Goal: Find contact information: Find contact information

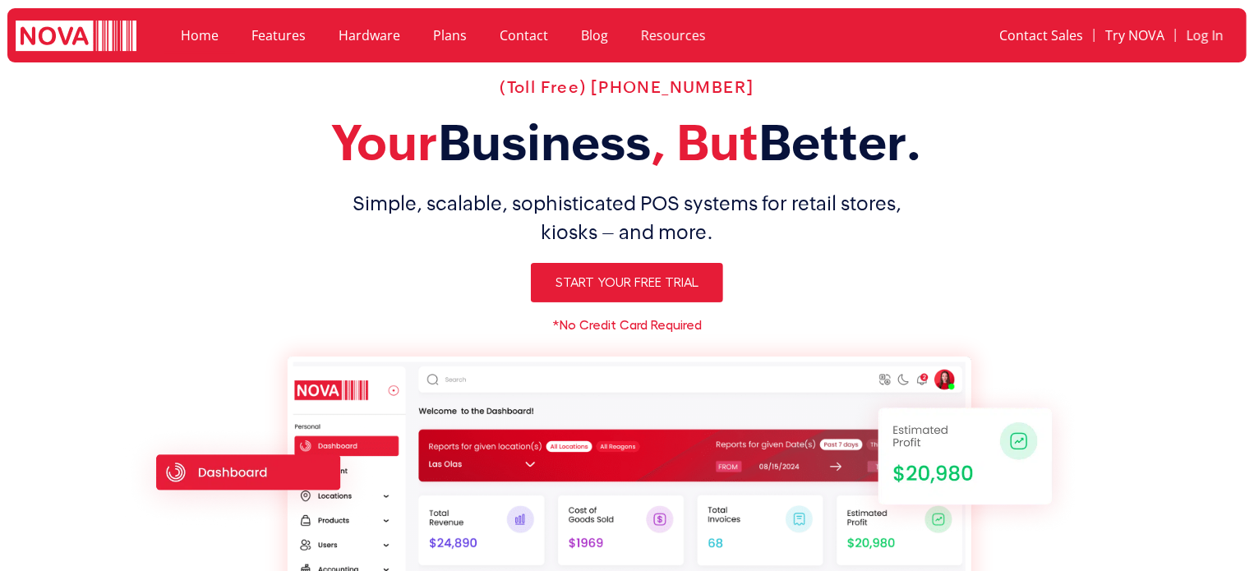
click at [185, 32] on link "Home" at bounding box center [199, 35] width 71 height 38
click at [500, 37] on link "Contact" at bounding box center [523, 35] width 81 height 38
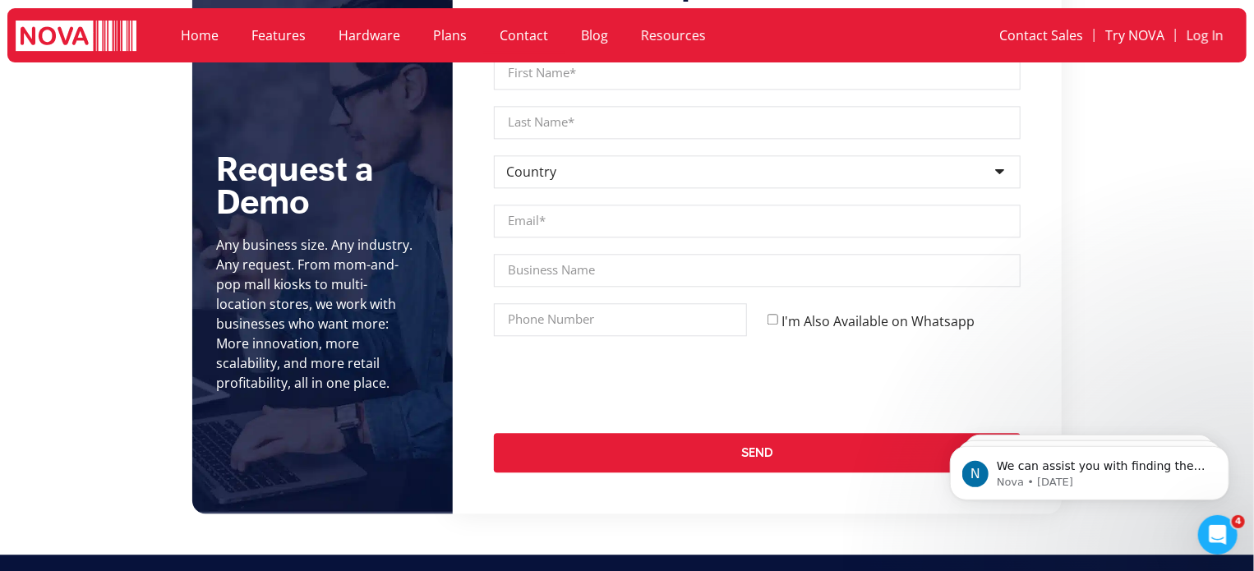
scroll to position [1890, 0]
